Goal: Obtain resource: Download file/media

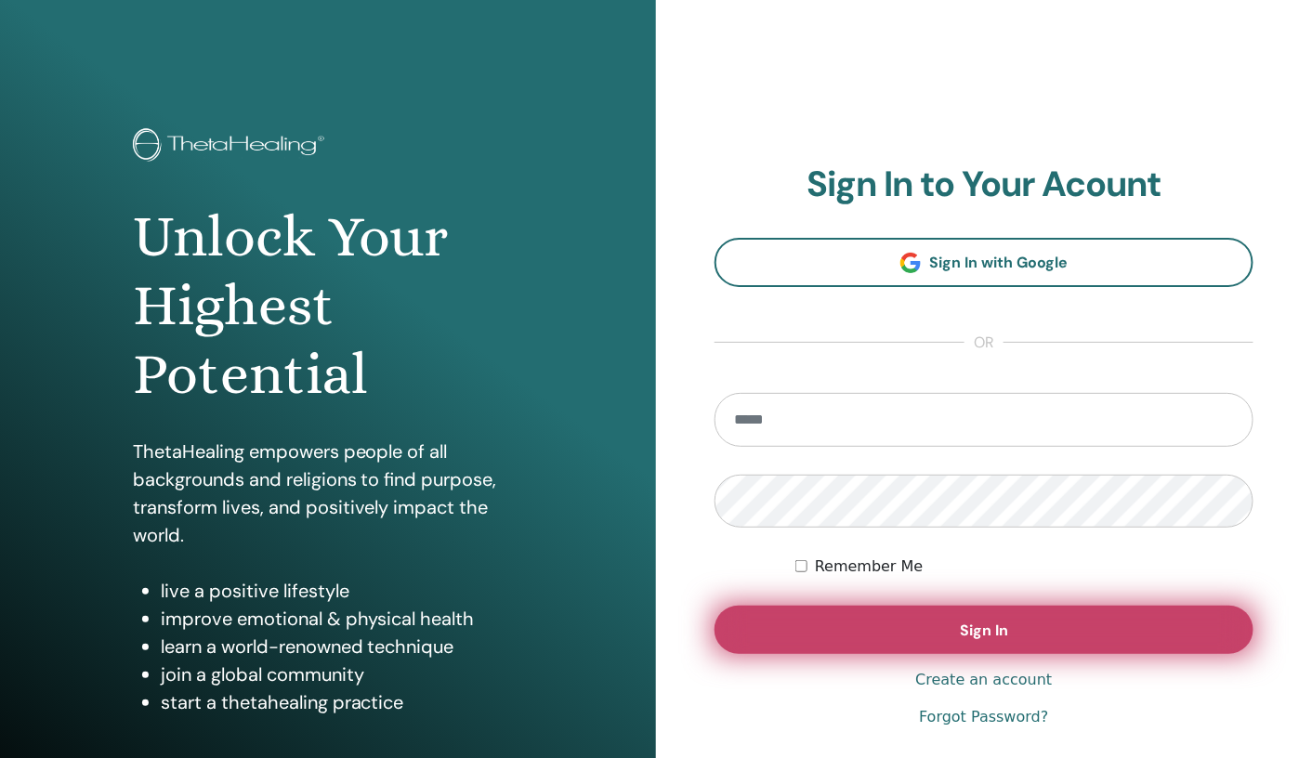
type input "**********"
click at [943, 645] on button "Sign In" at bounding box center [984, 630] width 539 height 48
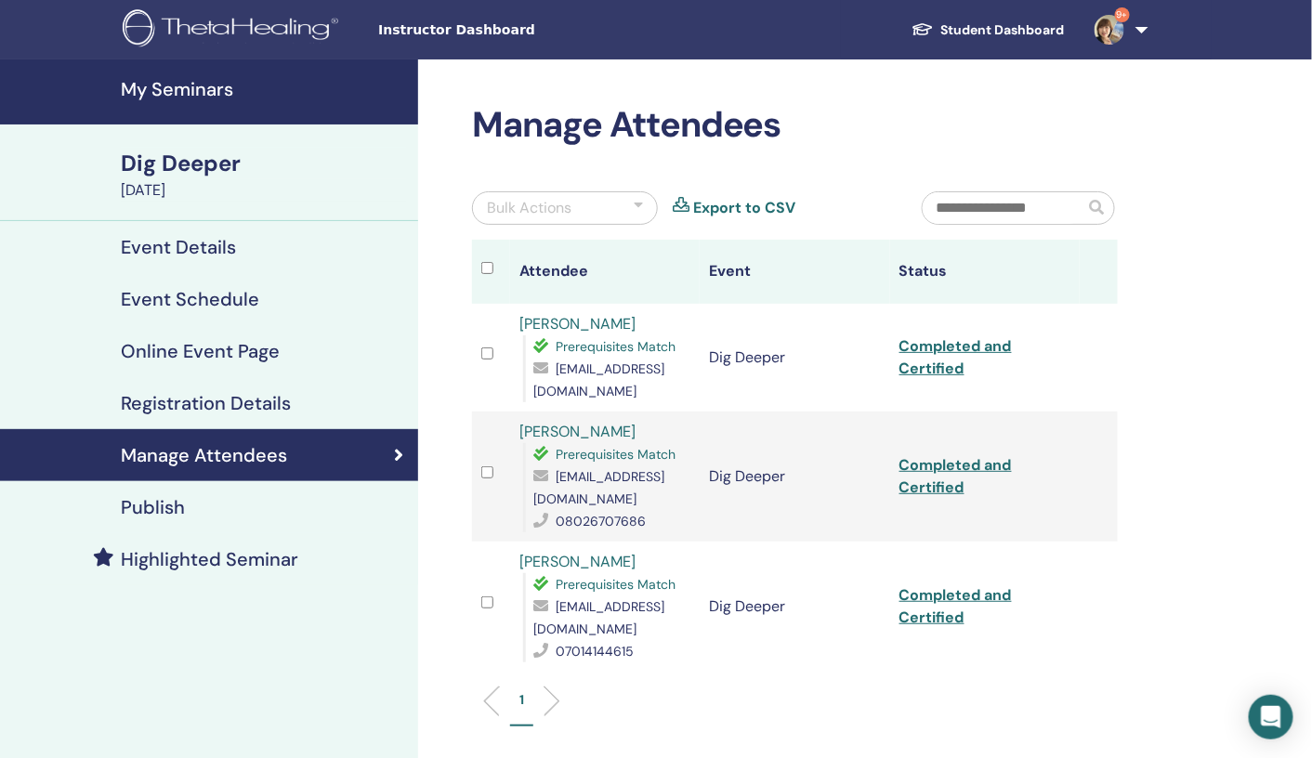
click at [180, 84] on h4 "My Seminars" at bounding box center [264, 89] width 286 height 22
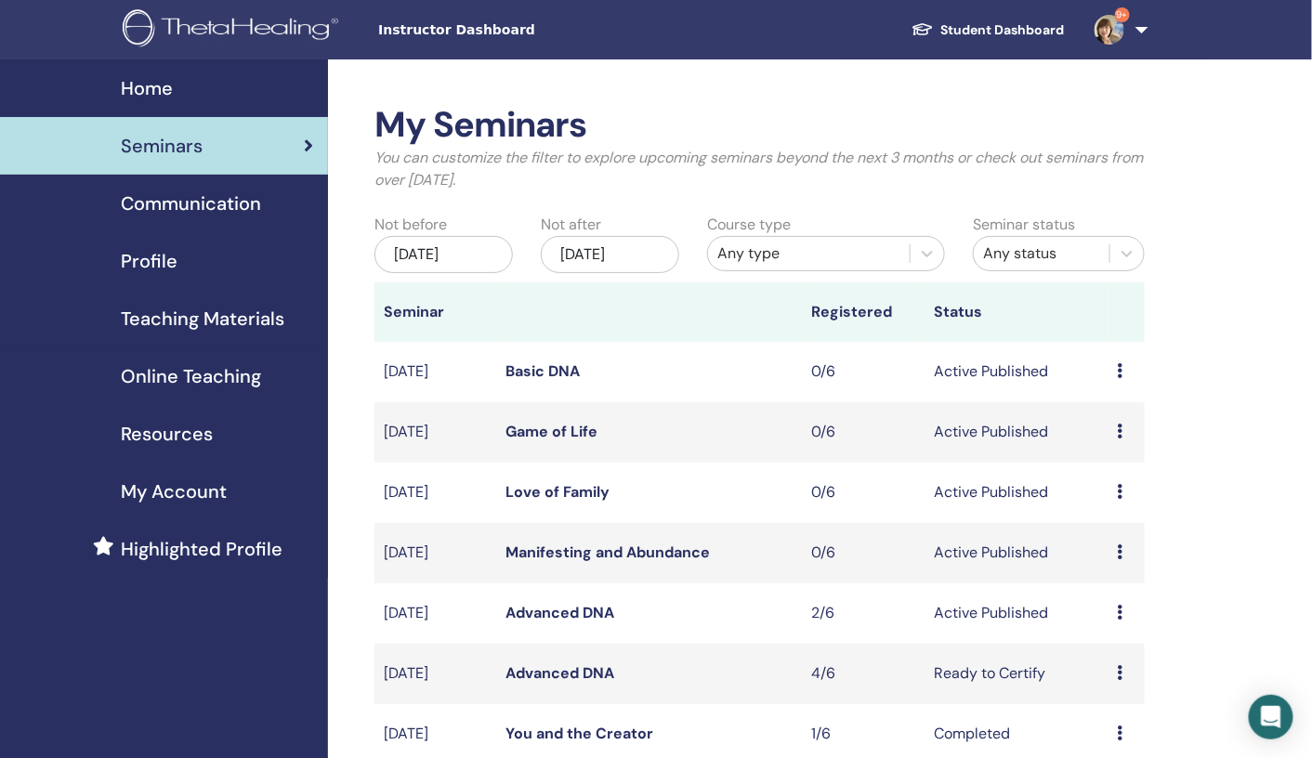
click at [225, 309] on span "Teaching Materials" at bounding box center [203, 319] width 164 height 28
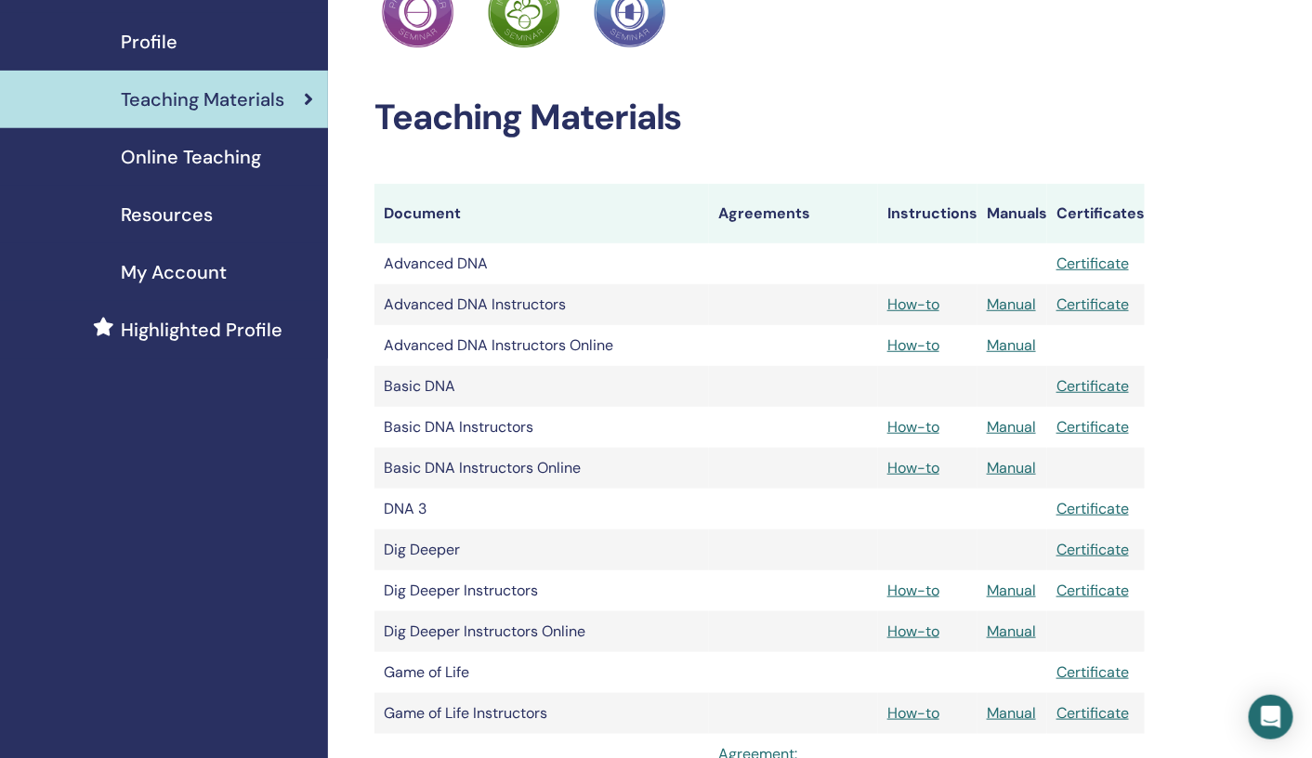
scroll to position [287, 0]
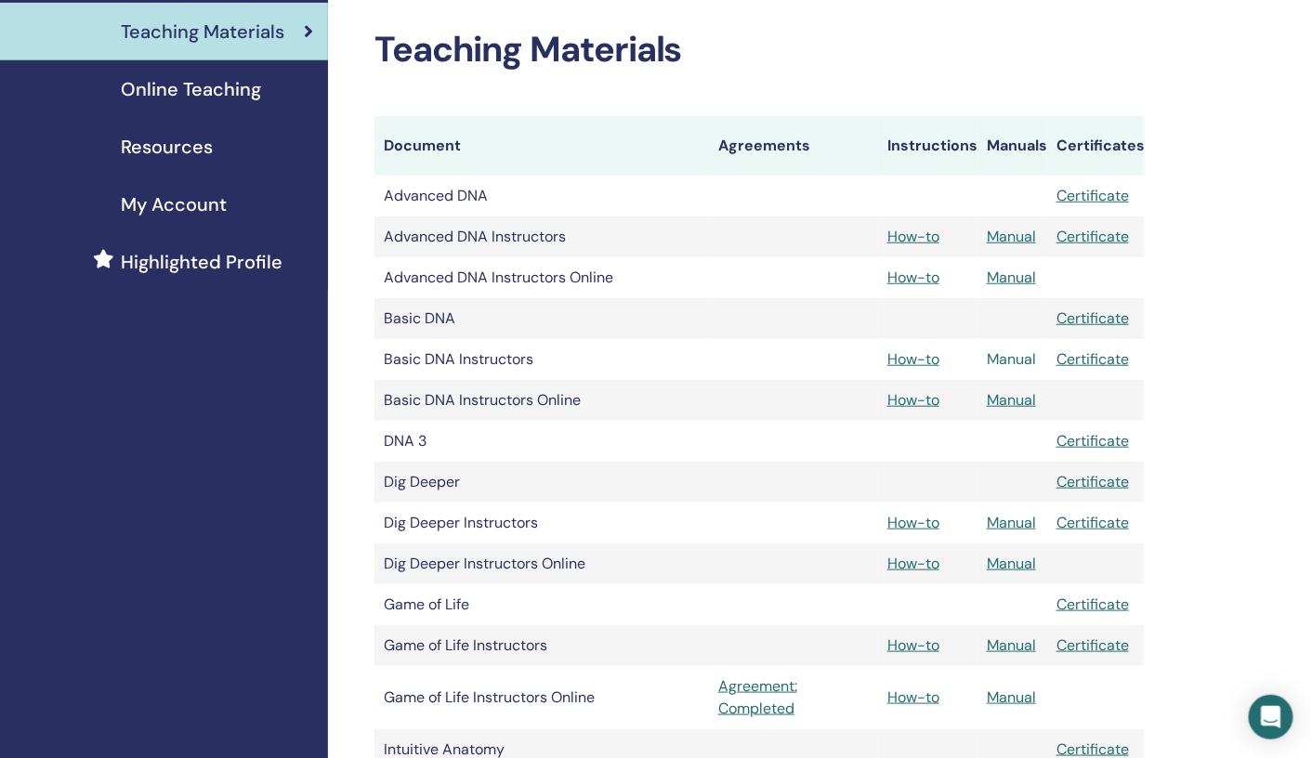
click at [1012, 357] on link "Manual" at bounding box center [1011, 359] width 49 height 20
